Goal: Check status: Check status

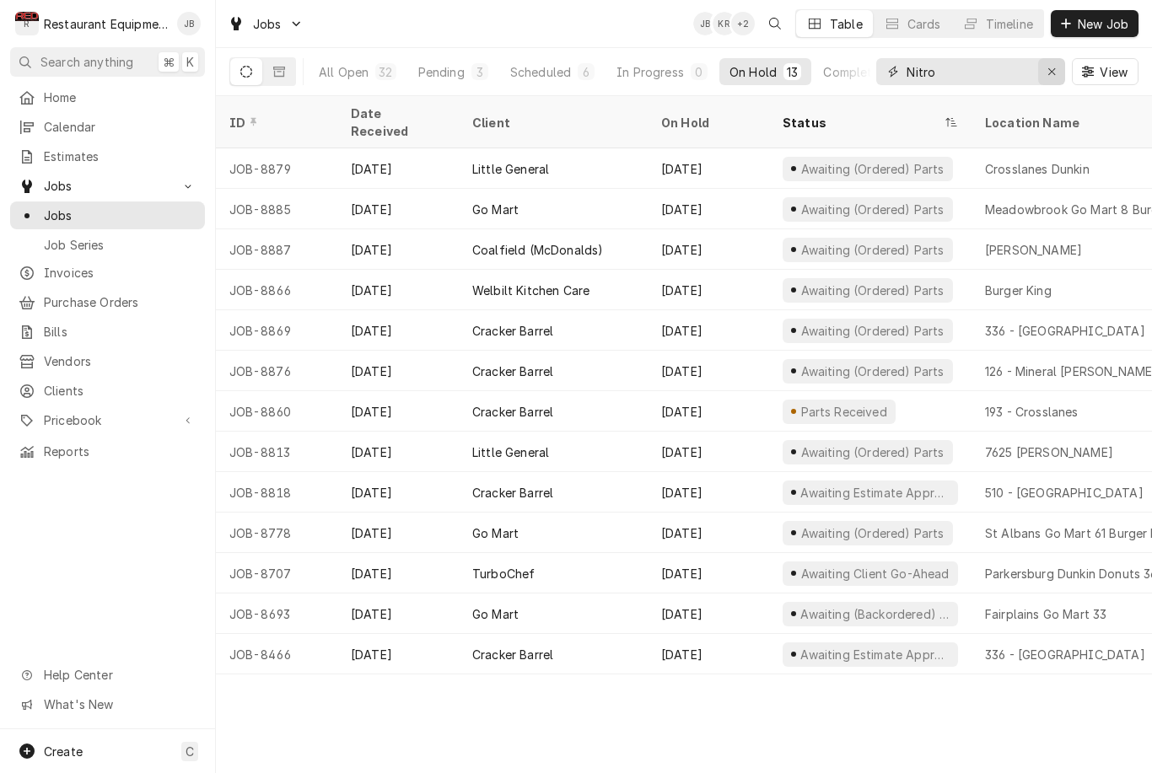
click at [1050, 63] on div "Erase input" at bounding box center [1051, 71] width 17 height 17
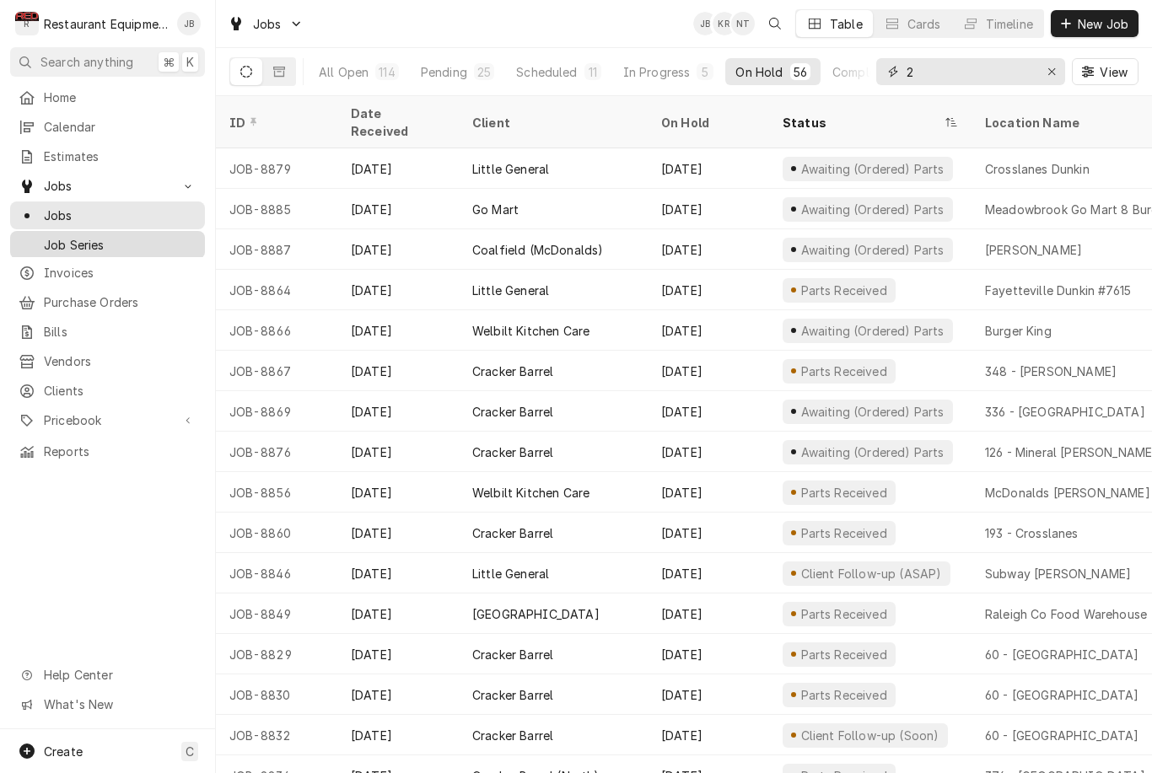
type input "2"
click at [99, 249] on link "Job Series" at bounding box center [107, 245] width 195 height 28
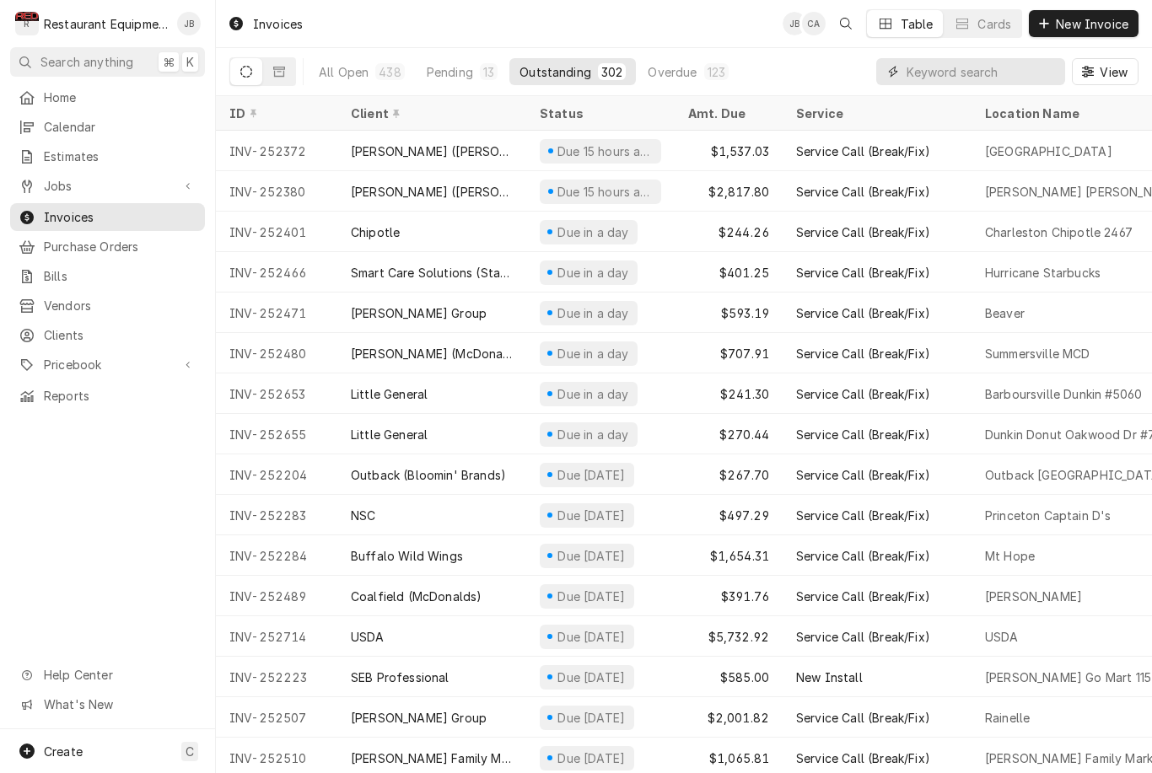
click at [925, 77] on input "Dynamic Content Wrapper" at bounding box center [981, 71] width 150 height 27
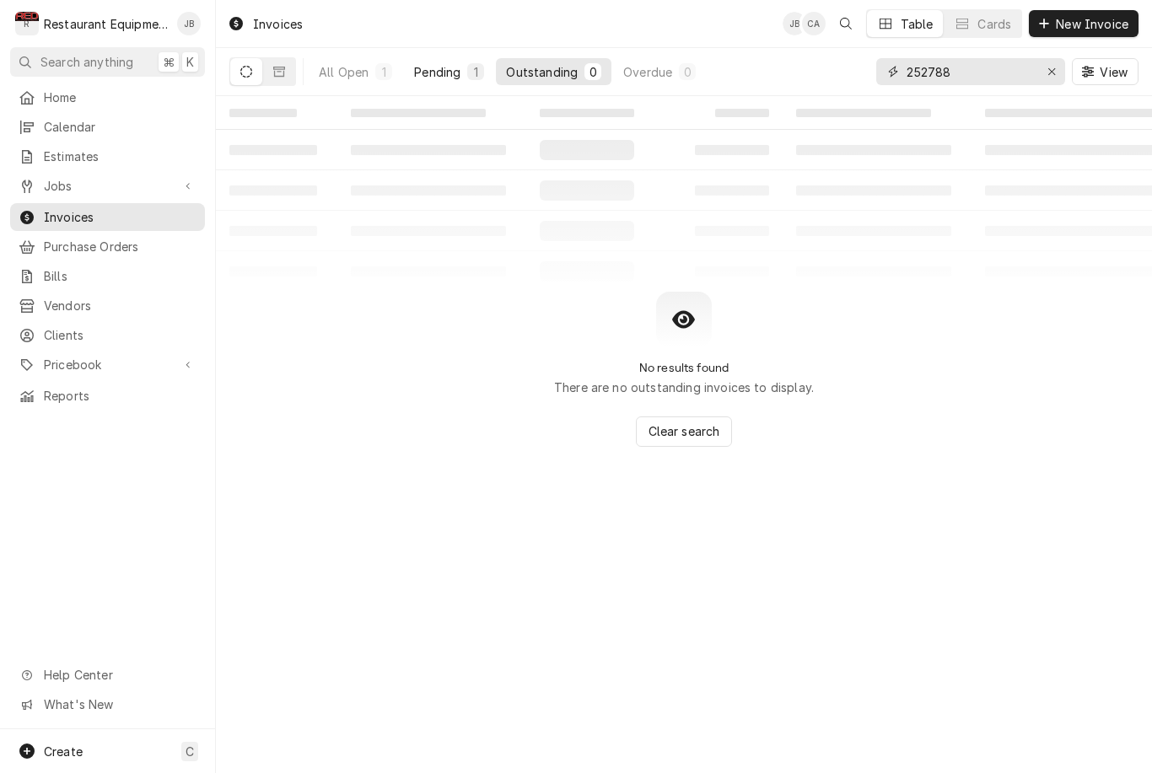
type input "252788"
click at [449, 62] on button "Pending 1" at bounding box center [449, 71] width 90 height 27
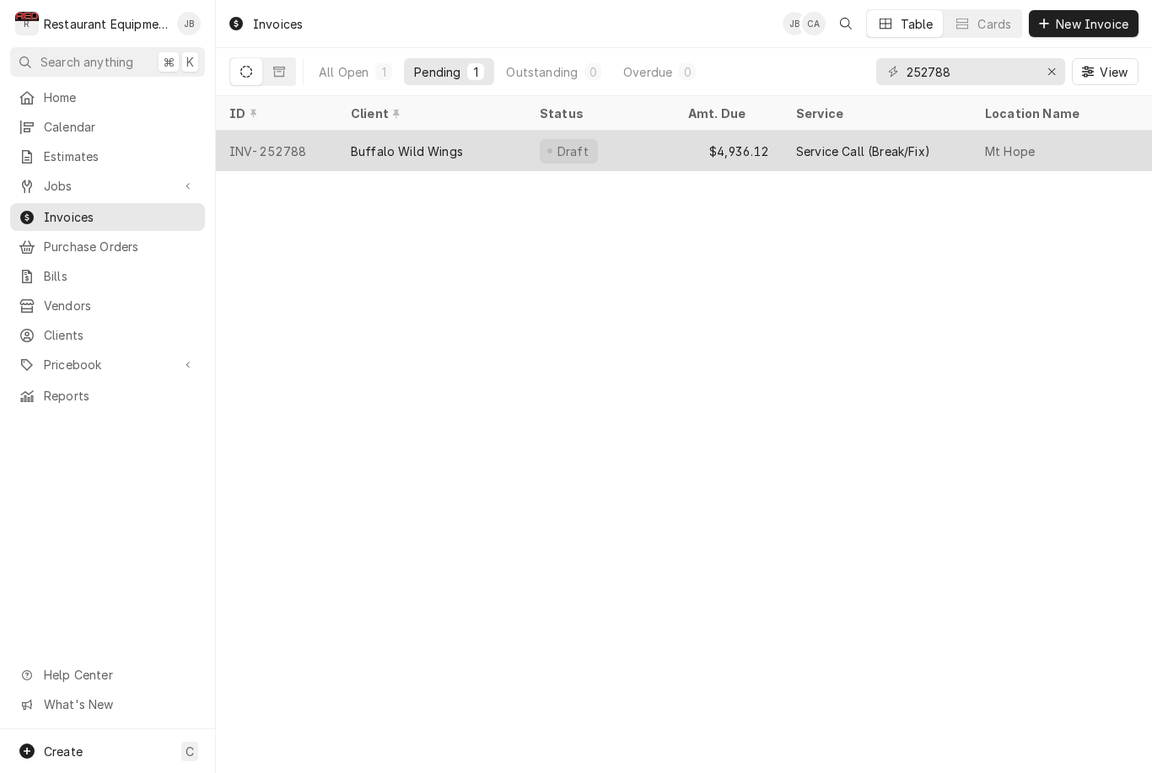
click at [1078, 166] on div "Mt Hope" at bounding box center [1092, 151] width 243 height 40
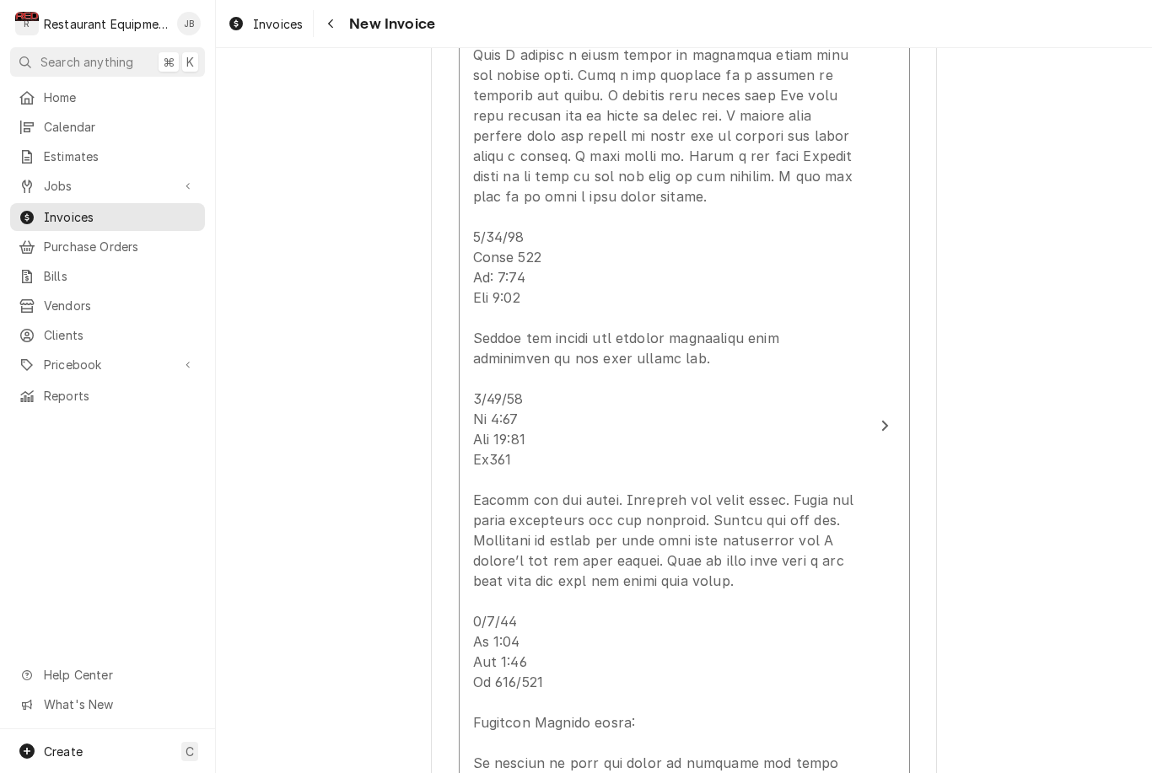
scroll to position [1795, 0]
click at [341, 24] on button "Navigate back" at bounding box center [330, 23] width 27 height 27
